Goal: Task Accomplishment & Management: Manage account settings

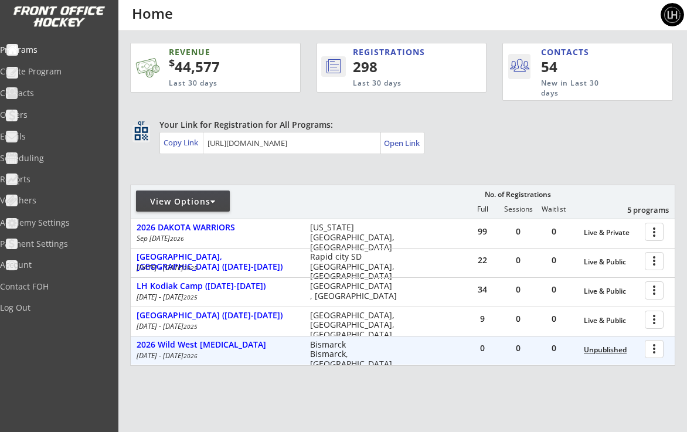
click at [612, 348] on div "Unpublished" at bounding box center [611, 350] width 55 height 8
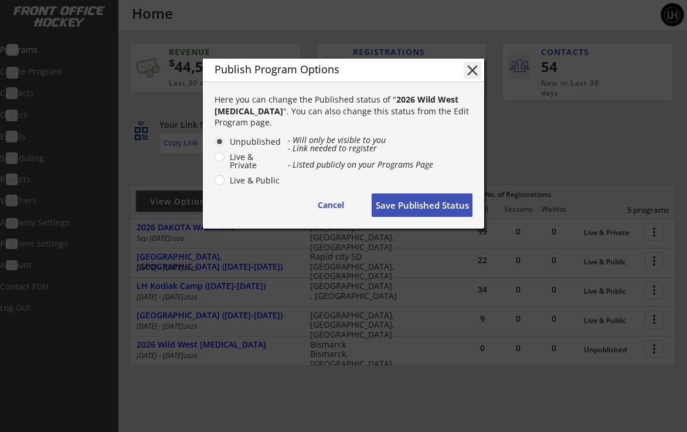
click at [238, 179] on label "Live & Public" at bounding box center [253, 180] width 55 height 8
click at [213, 145] on input "Live & Public" at bounding box center [210, 142] width 8 height 8
radio input "true"
click at [446, 202] on button "Save Published Status" at bounding box center [422, 204] width 101 height 23
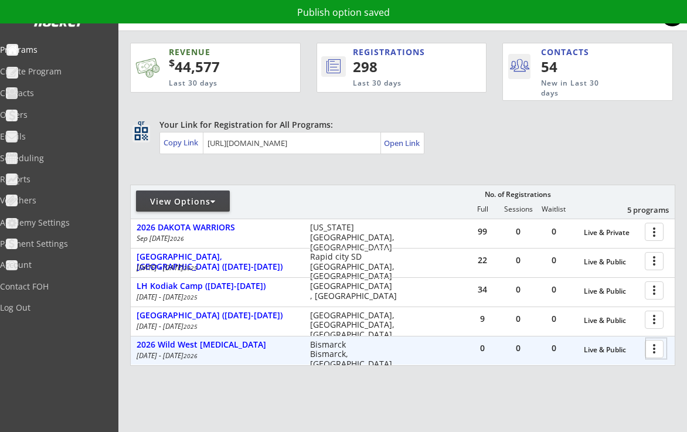
click at [658, 347] on div at bounding box center [656, 348] width 21 height 21
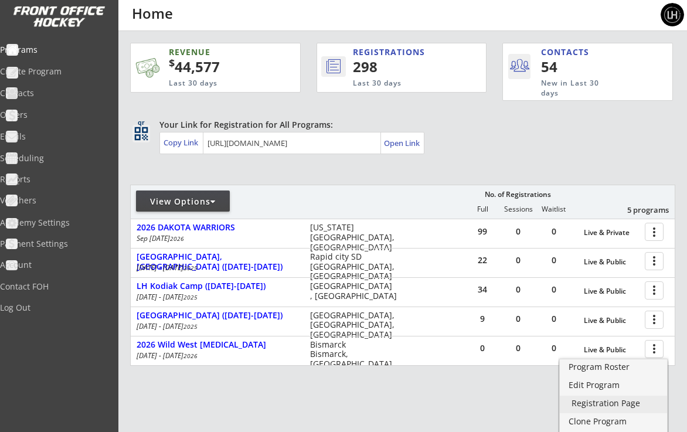
click at [601, 402] on div "Registration Page" at bounding box center [614, 403] width 84 height 8
click at [215, 203] on div at bounding box center [212, 202] width 5 height 8
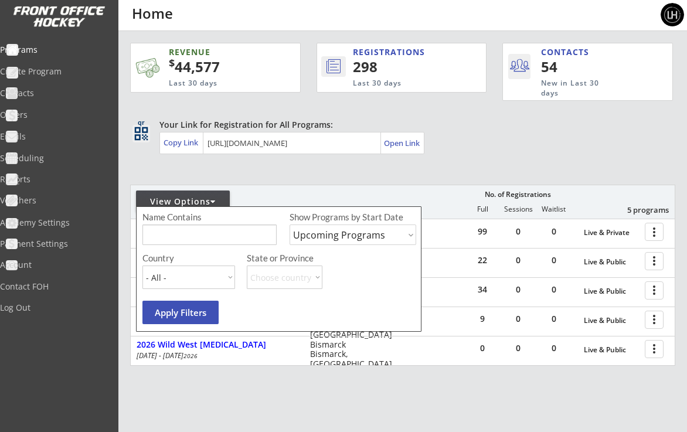
select select ""Past Programs""
click at [195, 305] on button "Apply Filters" at bounding box center [180, 312] width 76 height 23
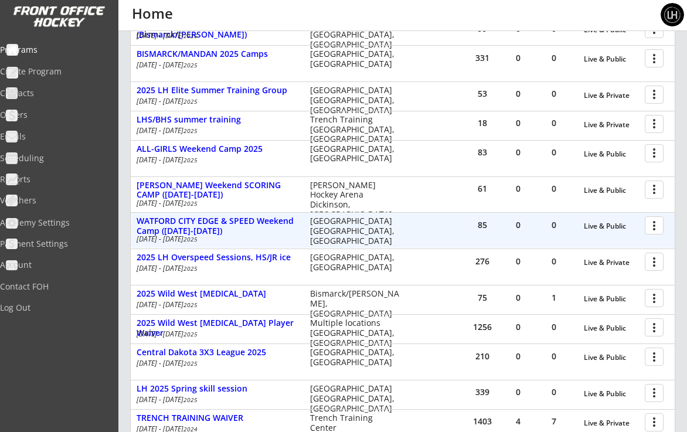
scroll to position [474, 0]
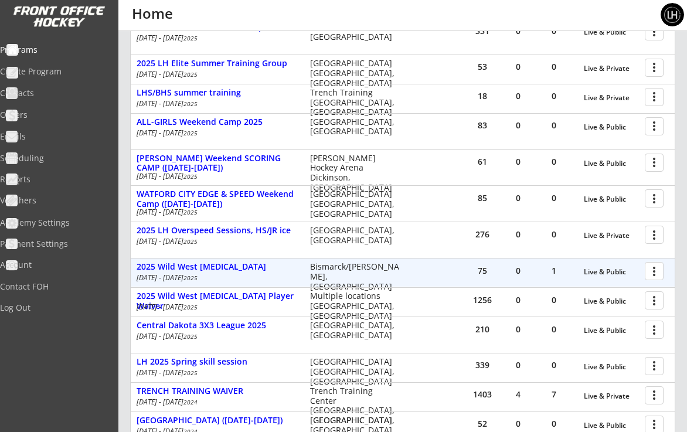
click at [655, 261] on div at bounding box center [656, 270] width 21 height 21
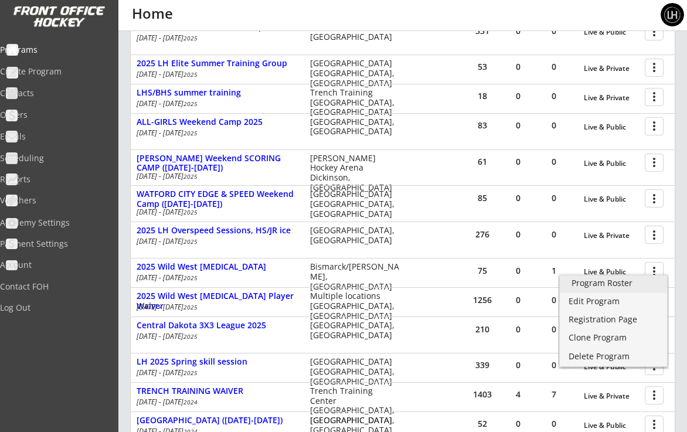
click at [596, 282] on div "Program Roster" at bounding box center [614, 283] width 84 height 8
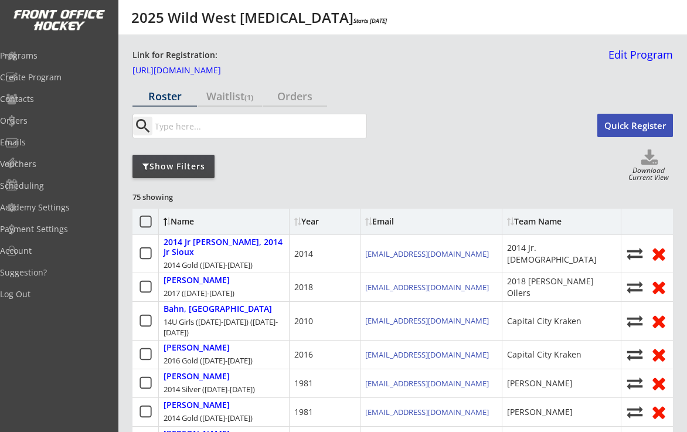
click at [651, 162] on use at bounding box center [649, 157] width 16 height 15
select select ""Player Info""
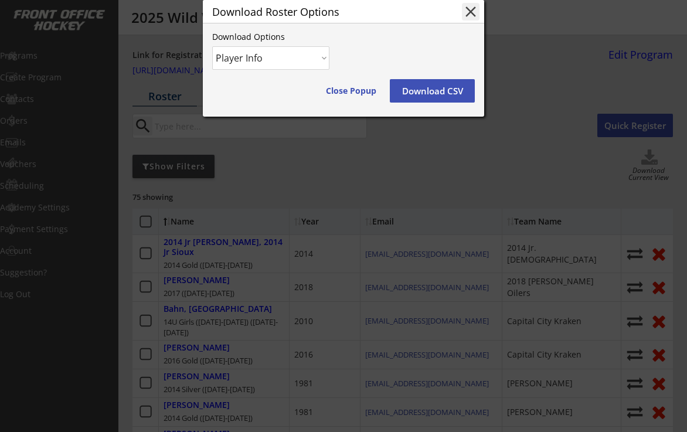
click at [450, 103] on button "Download CSV" at bounding box center [432, 90] width 85 height 23
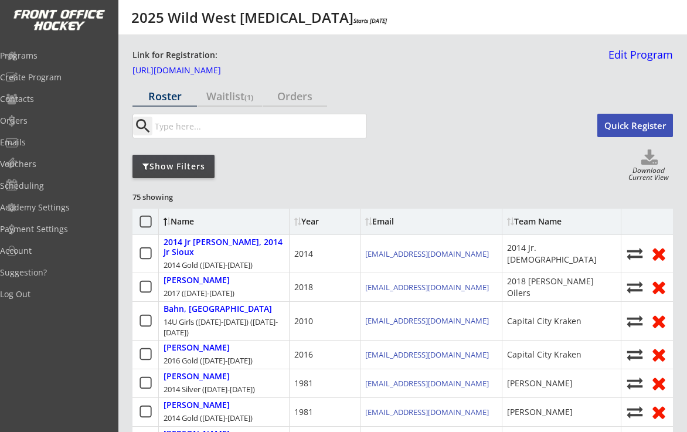
click at [484, 132] on div "search" at bounding box center [355, 126] width 447 height 25
click at [45, 52] on div "Programs" at bounding box center [56, 56] width 106 height 8
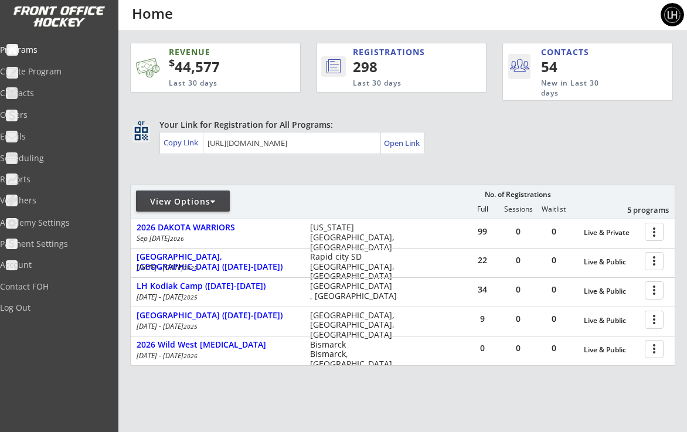
click at [219, 196] on div "View Options" at bounding box center [183, 202] width 94 height 12
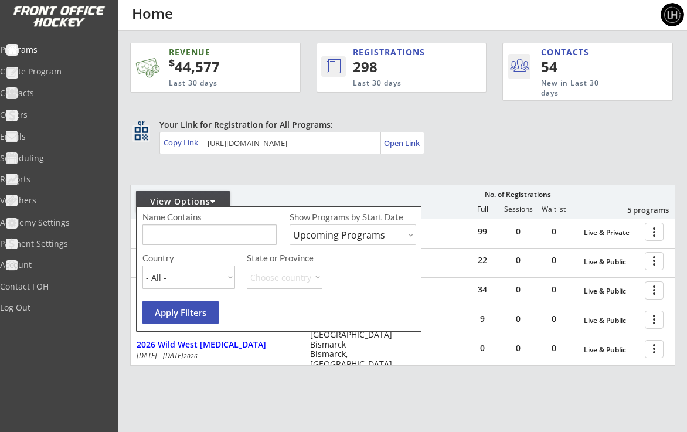
select select ""Past Programs""
click at [188, 312] on button "Apply Filters" at bounding box center [180, 312] width 76 height 23
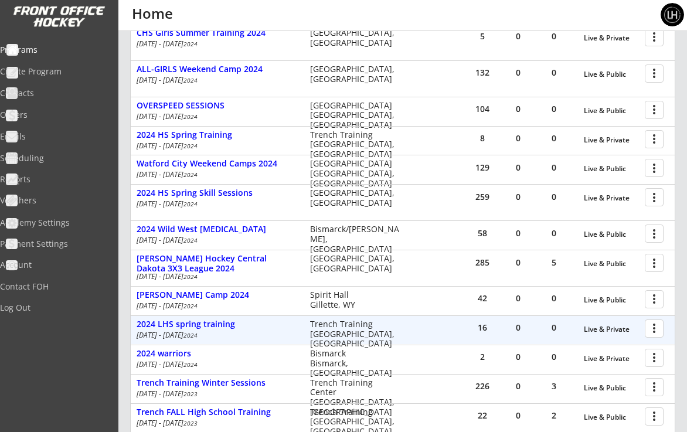
scroll to position [1433, 0]
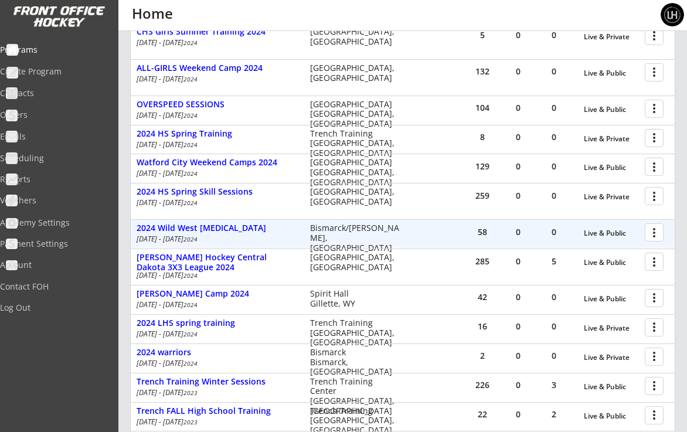
click at [653, 222] on div at bounding box center [656, 232] width 21 height 21
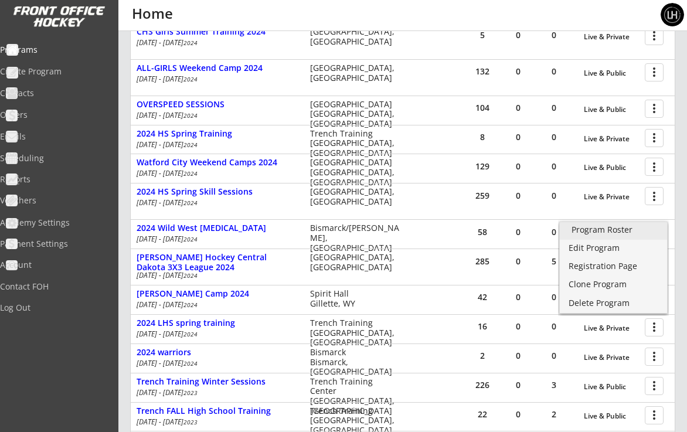
click at [604, 230] on div "Program Roster" at bounding box center [614, 230] width 84 height 8
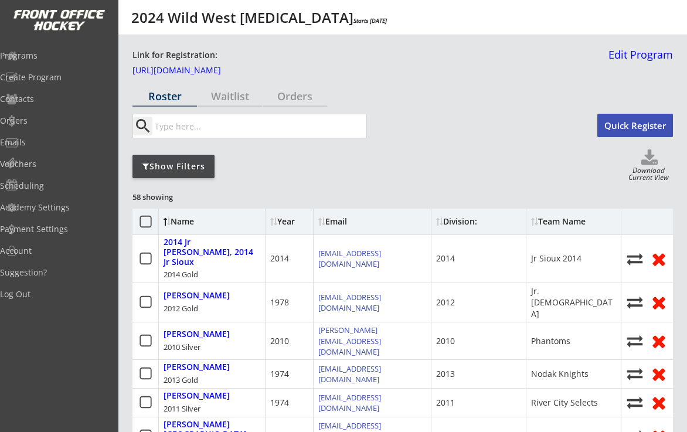
click at [654, 167] on div "Download Current View" at bounding box center [648, 175] width 49 height 16
click at [651, 159] on use at bounding box center [649, 157] width 16 height 15
select select ""Player Info""
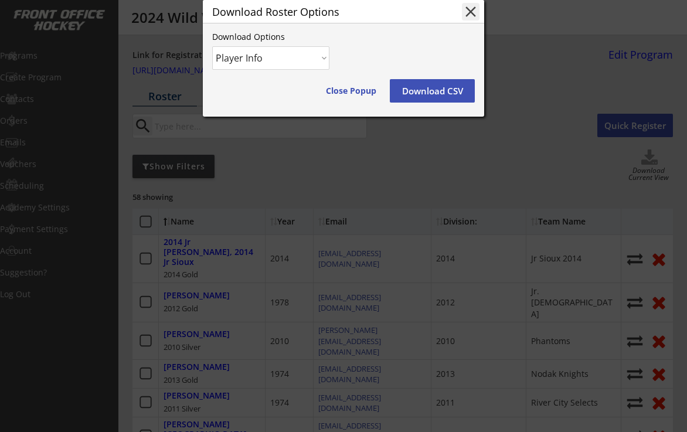
click at [450, 103] on button "Download CSV" at bounding box center [432, 90] width 85 height 23
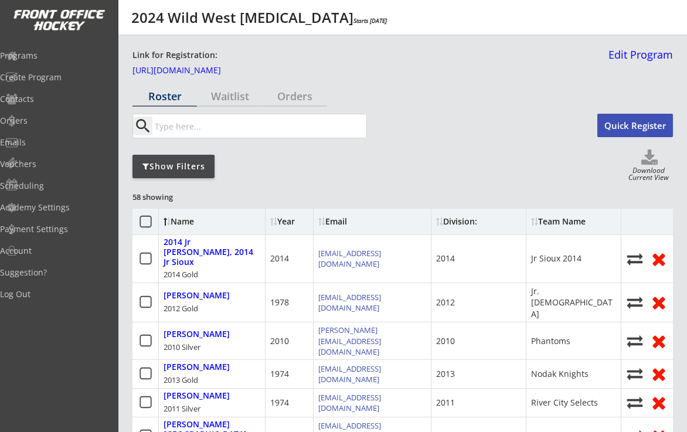
click at [447, 161] on div "Show Filters Download Current View" at bounding box center [402, 166] width 541 height 33
click at [45, 57] on div "Programs" at bounding box center [56, 56] width 106 height 8
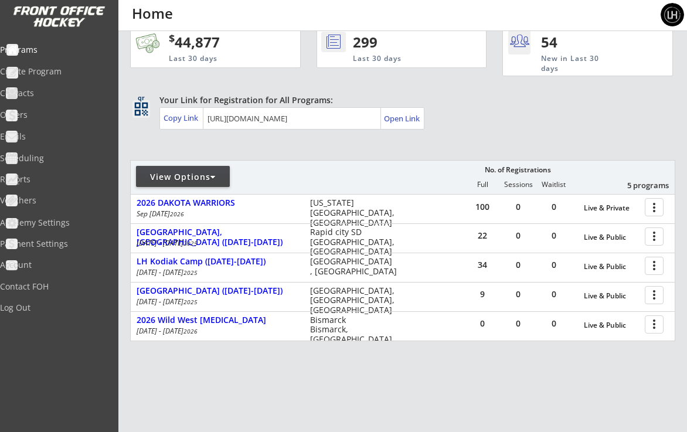
scroll to position [25, 0]
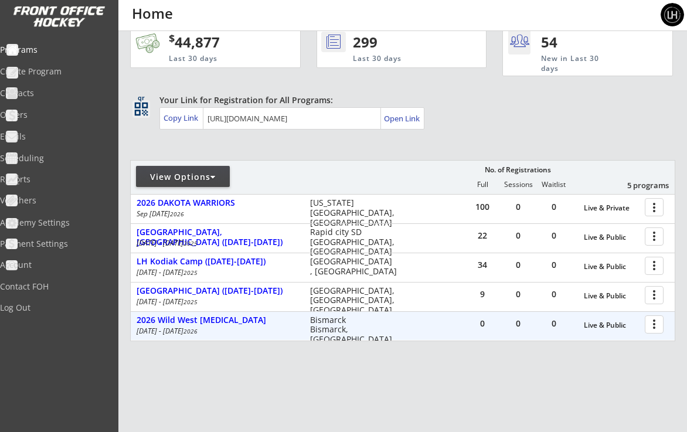
click at [655, 325] on div at bounding box center [656, 324] width 21 height 21
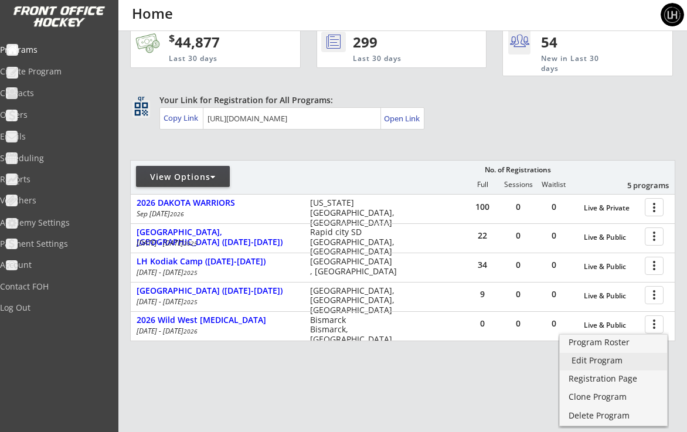
click at [591, 362] on div "Edit Program" at bounding box center [614, 360] width 84 height 8
